Goal: Book appointment/travel/reservation

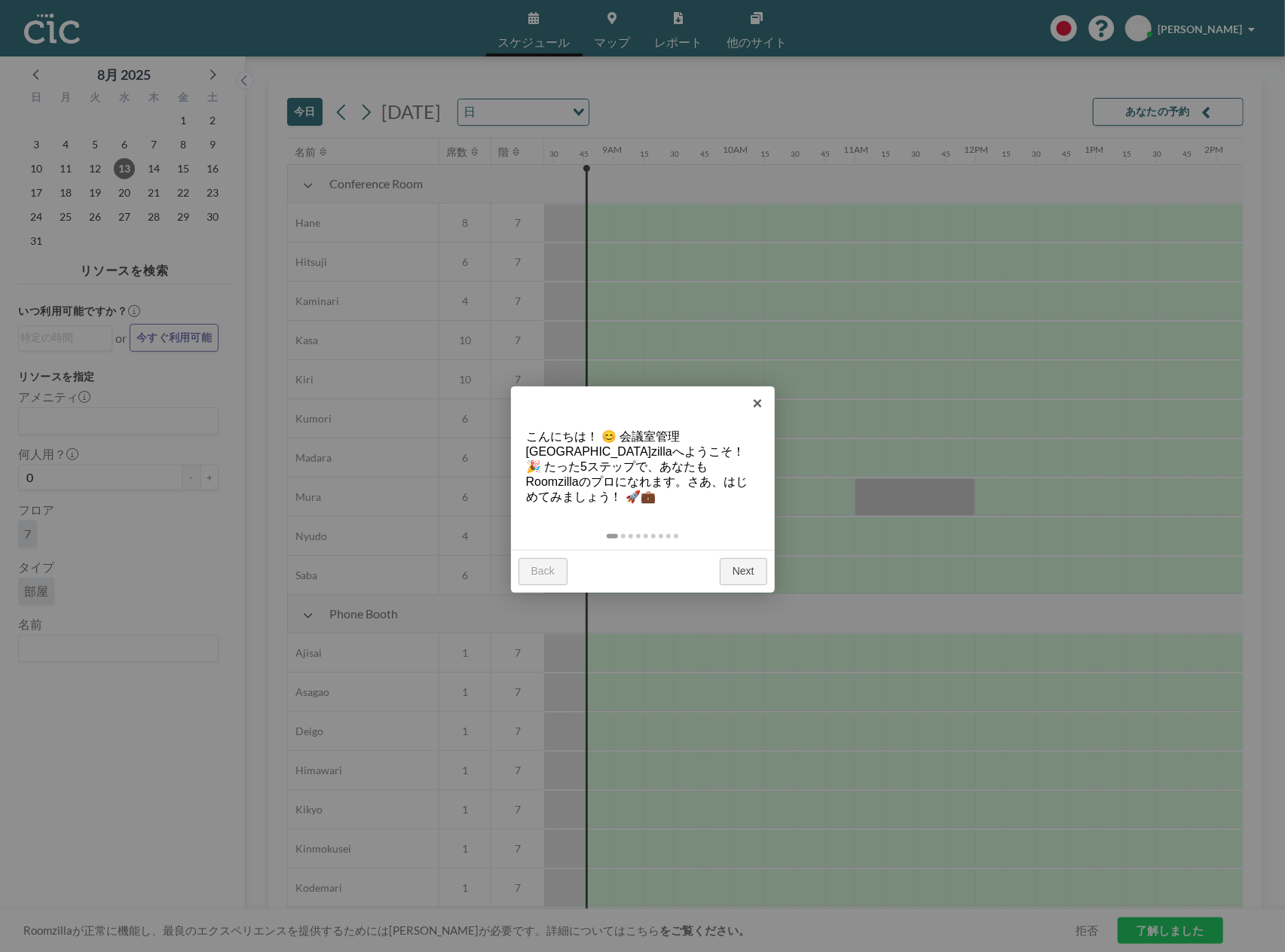
scroll to position [0, 1025]
click at [743, 558] on link "Next" at bounding box center [743, 572] width 48 height 27
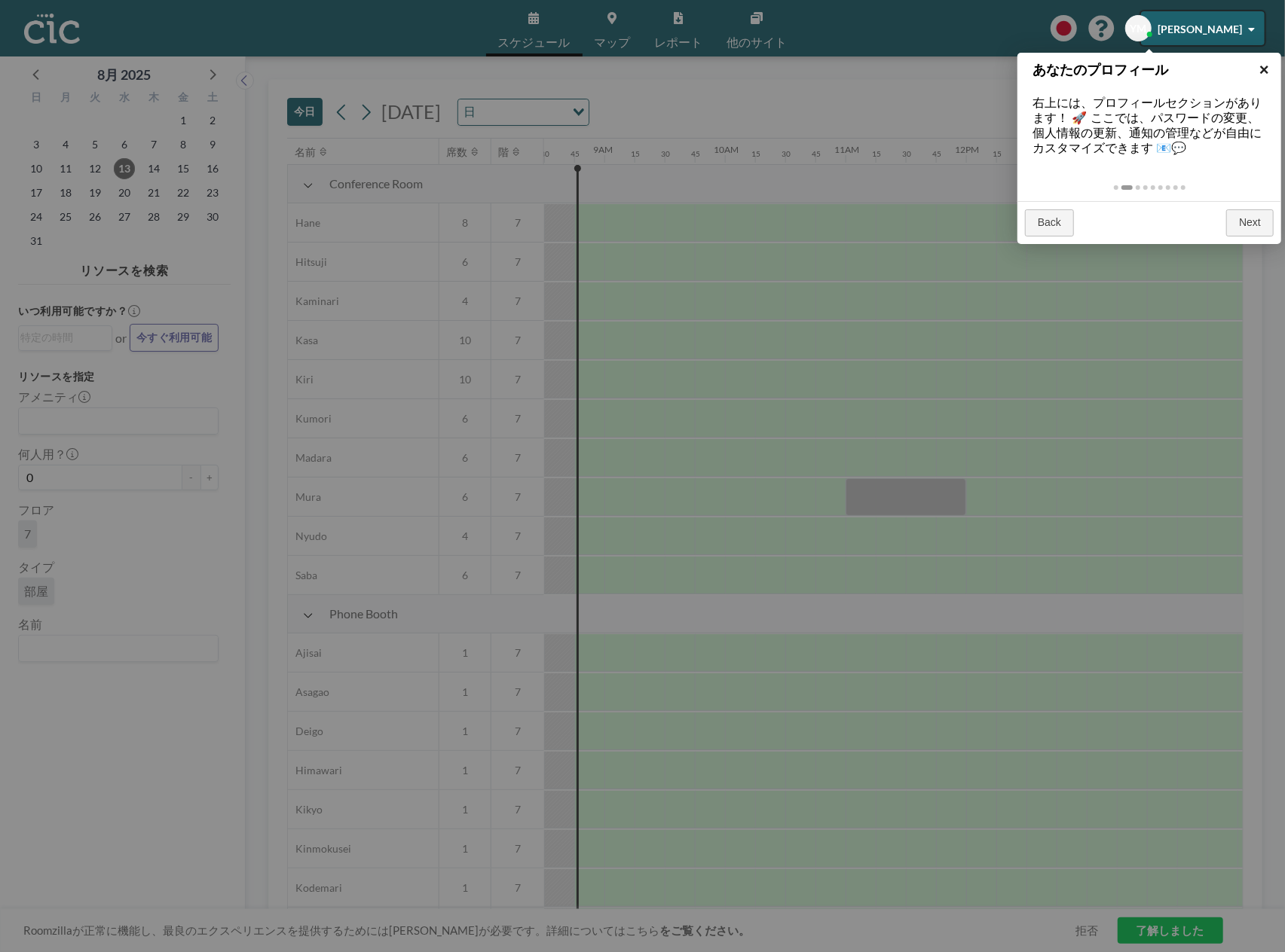
click at [1268, 64] on link "×" at bounding box center [1264, 69] width 34 height 34
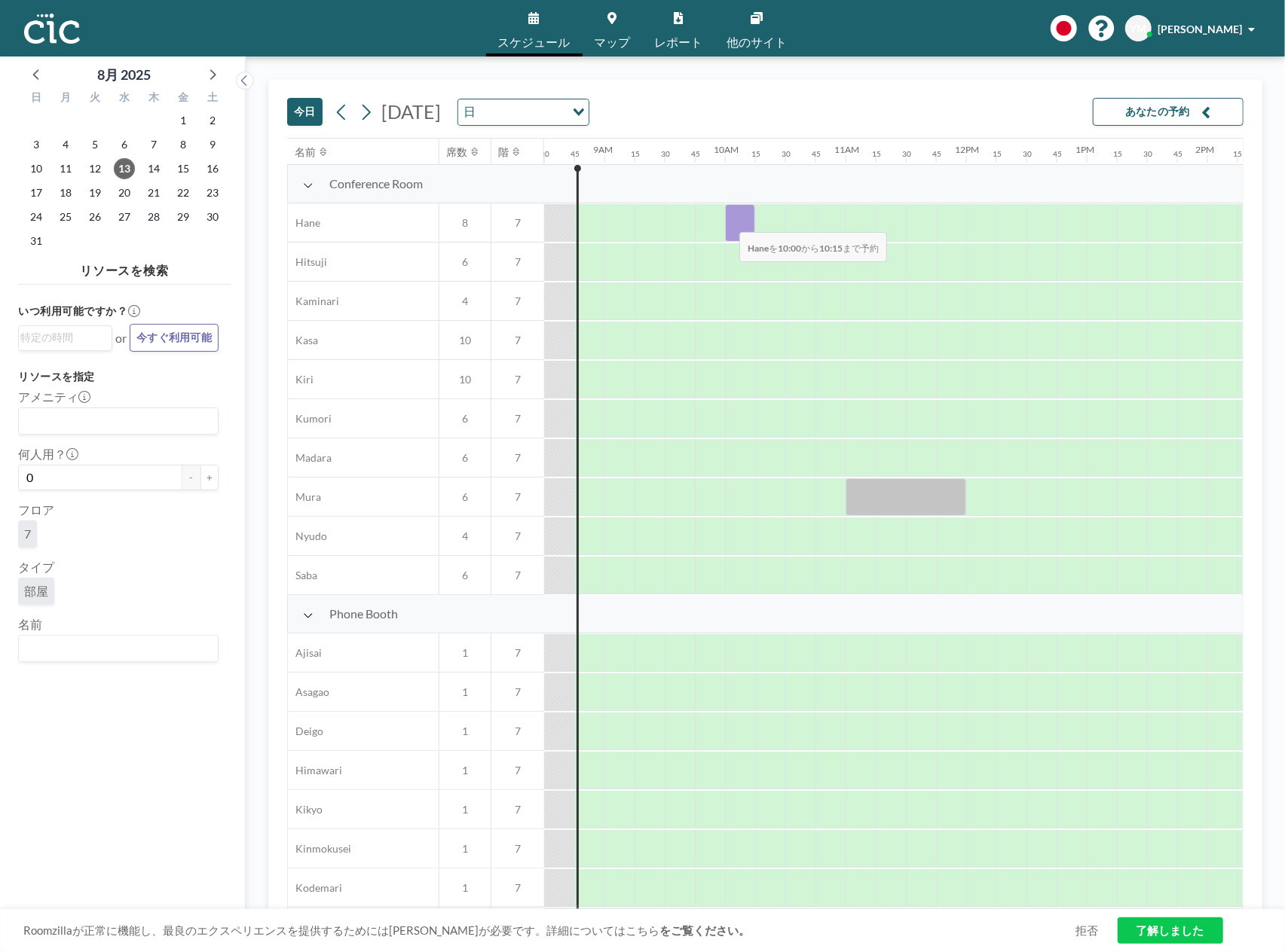
click at [728, 220] on div at bounding box center [740, 223] width 30 height 38
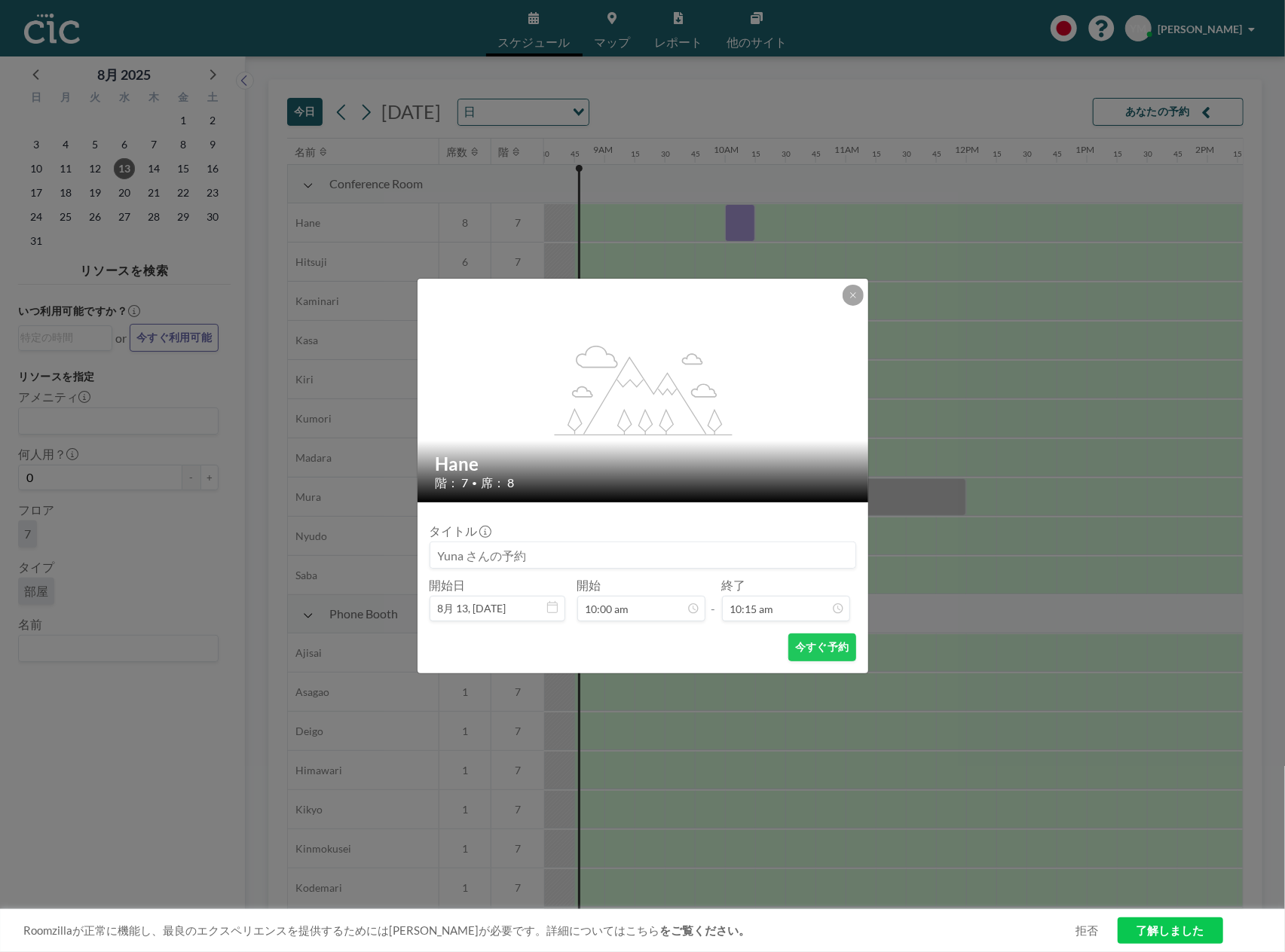
scroll to position [107, 0]
click at [767, 613] on input "10:15 am" at bounding box center [786, 609] width 128 height 26
click at [743, 522] on div "11:00 am" at bounding box center [770, 521] width 176 height 27
type input "11:00 am"
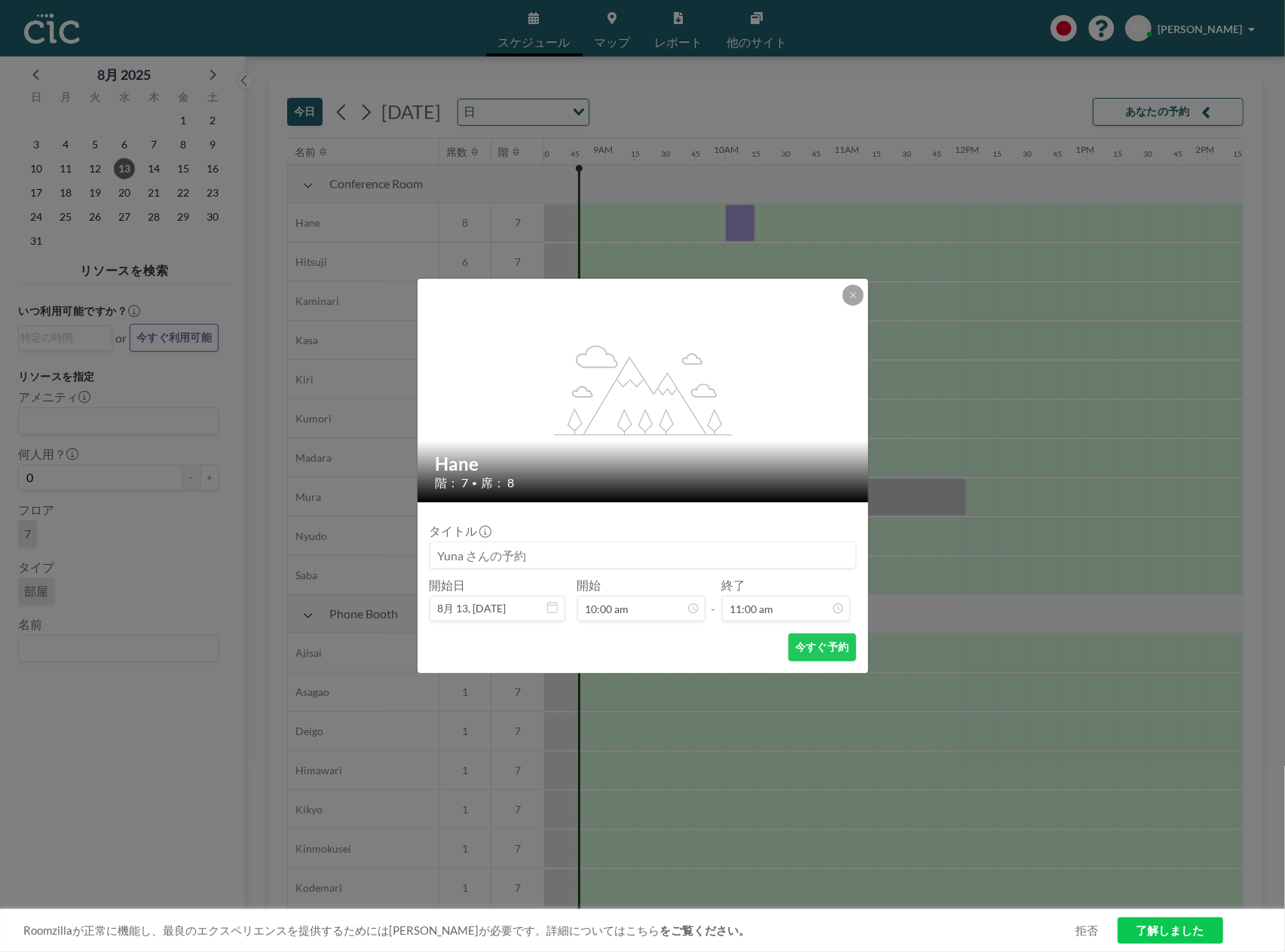
scroll to position [1180, 0]
click at [809, 646] on button "今すぐ予約" at bounding box center [821, 648] width 67 height 28
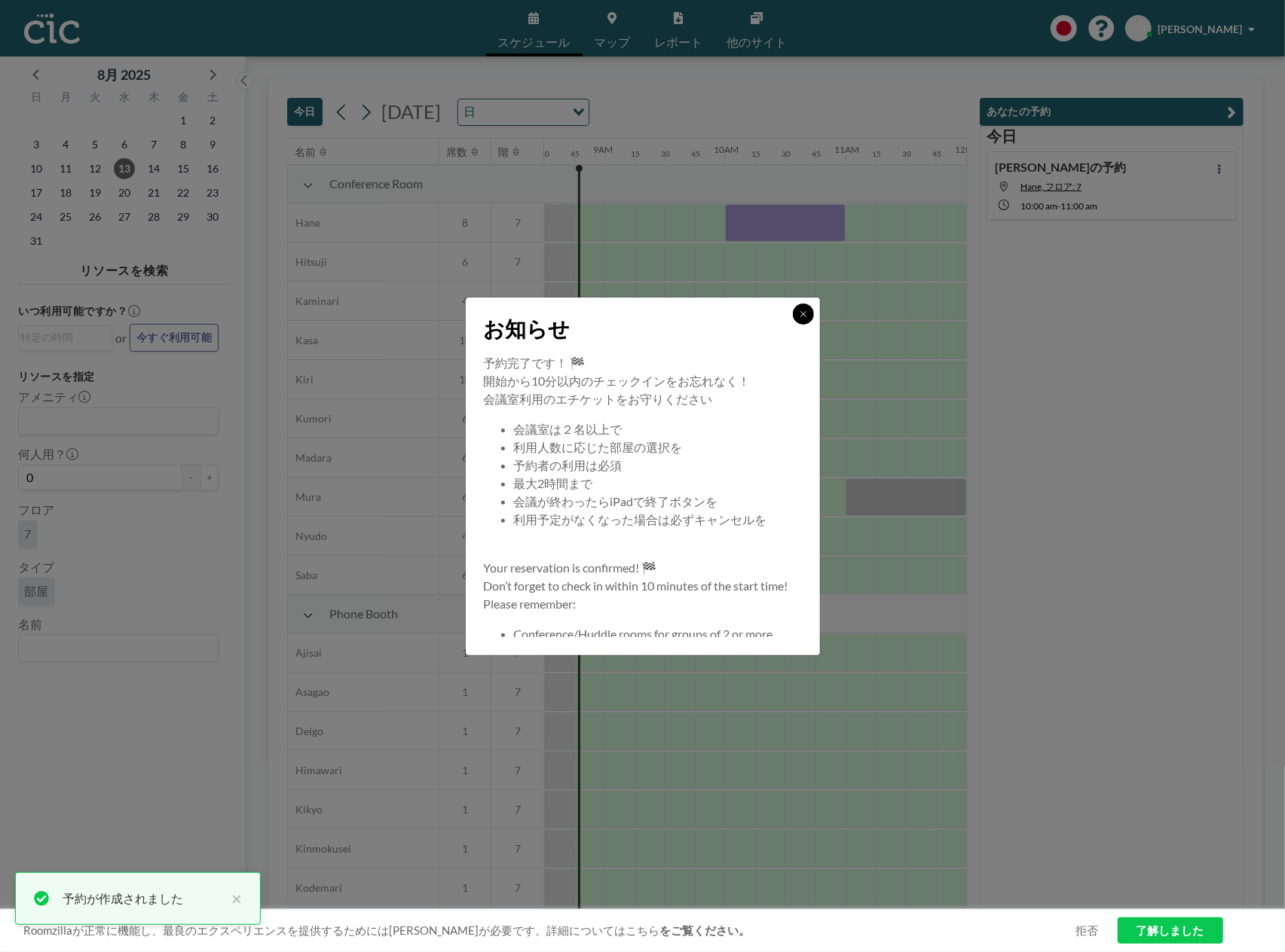
click at [800, 314] on icon at bounding box center [803, 314] width 9 height 9
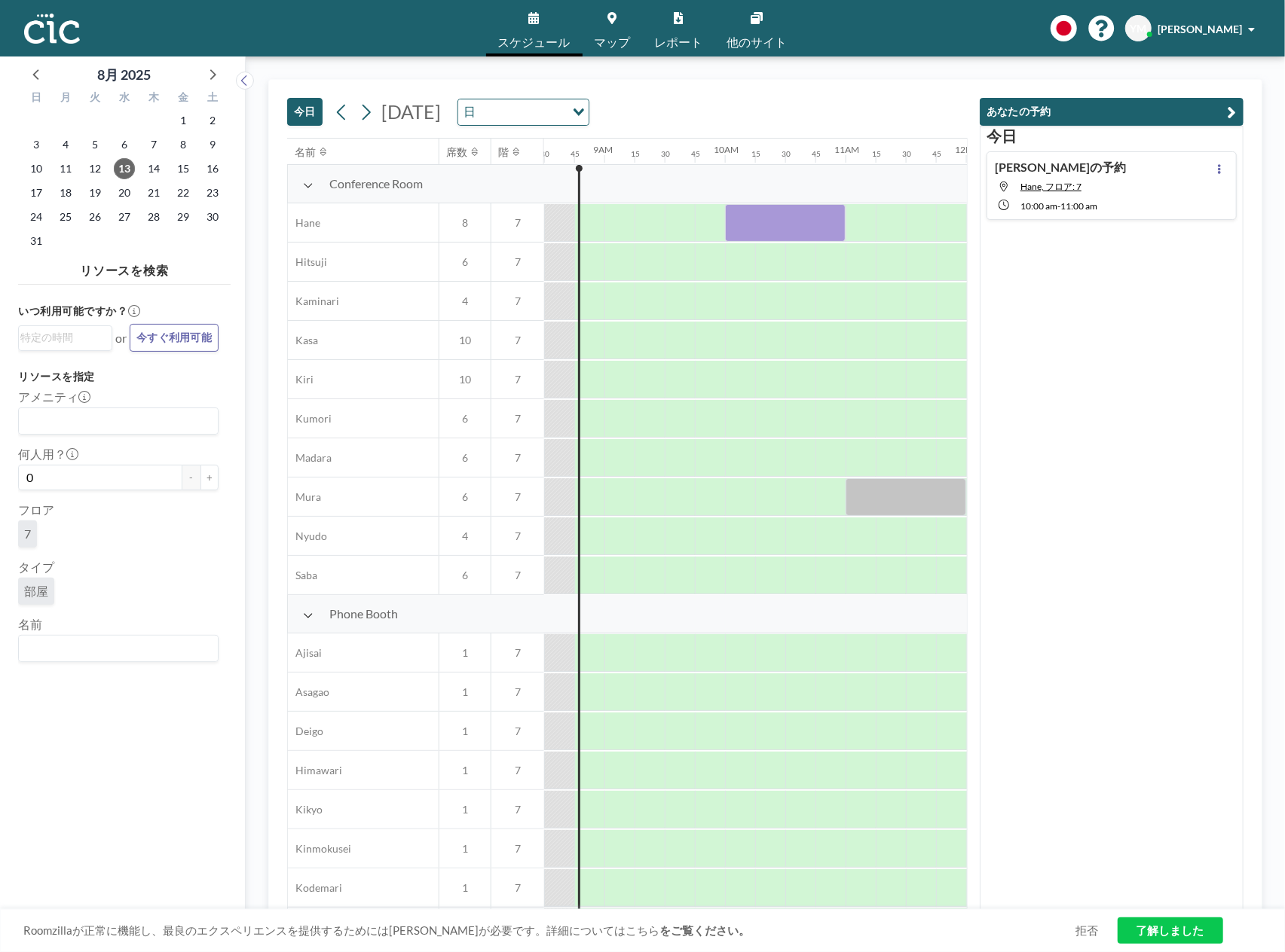
click at [1159, 929] on link "了解しました" at bounding box center [1170, 931] width 106 height 27
click at [1233, 108] on icon "button" at bounding box center [1232, 112] width 9 height 18
